Goal: Book appointment/travel/reservation

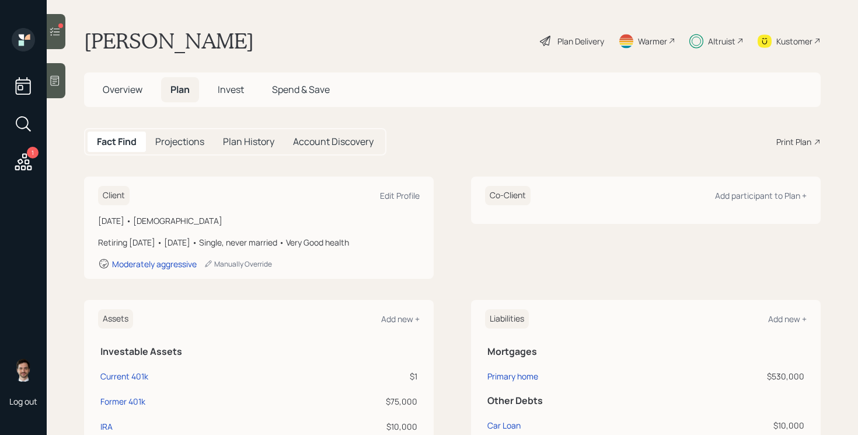
click at [58, 26] on icon at bounding box center [55, 32] width 12 height 12
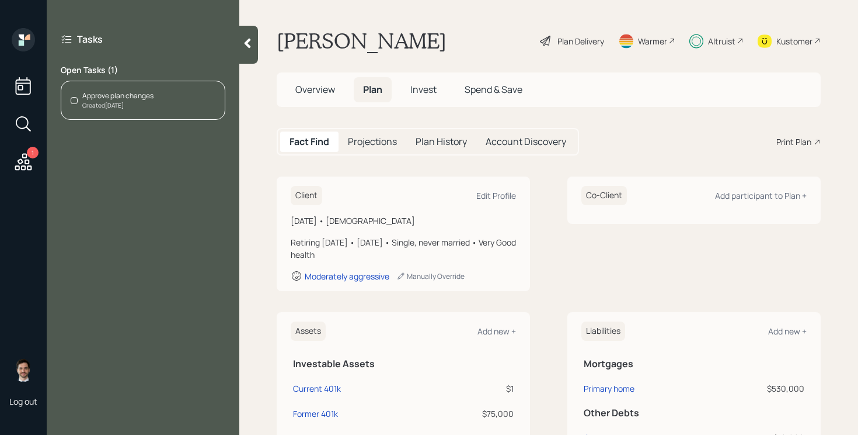
click at [162, 106] on div "Approve plan changes Created Today" at bounding box center [143, 100] width 165 height 39
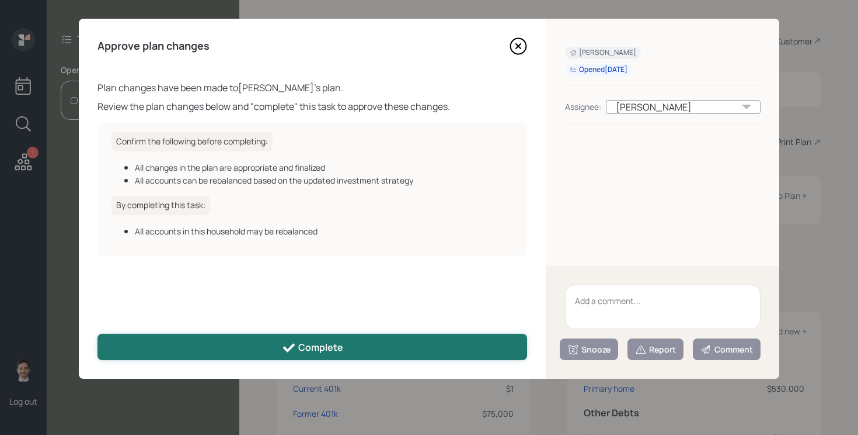
click at [312, 343] on div "Complete" at bounding box center [312, 347] width 61 height 14
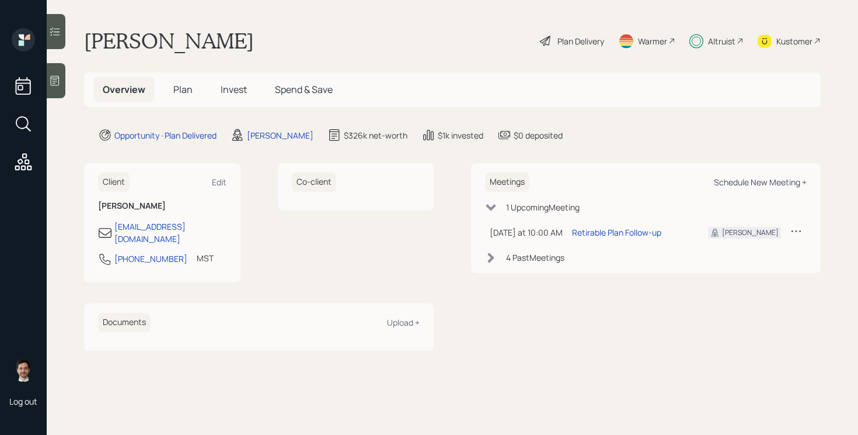
click at [770, 179] on div "Schedule New Meeting +" at bounding box center [760, 181] width 93 height 11
select select "ef6b64e1-8f62-4a74-b865-a7df4b35b836"
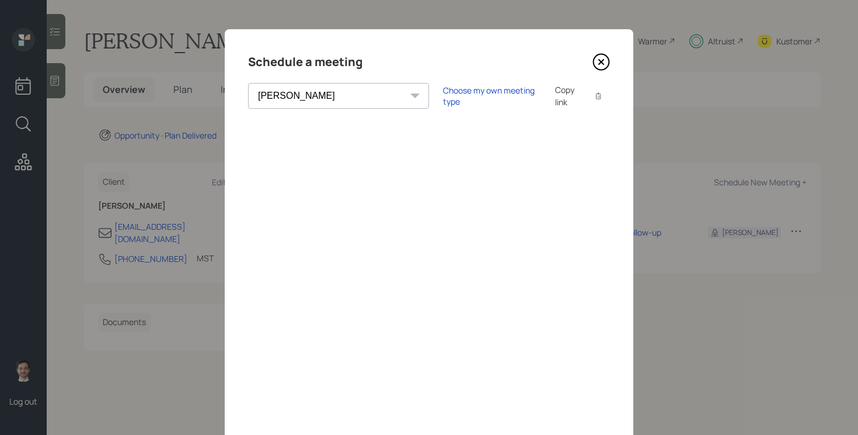
click at [603, 62] on icon at bounding box center [602, 62] width 18 height 18
